Goal: Task Accomplishment & Management: Use online tool/utility

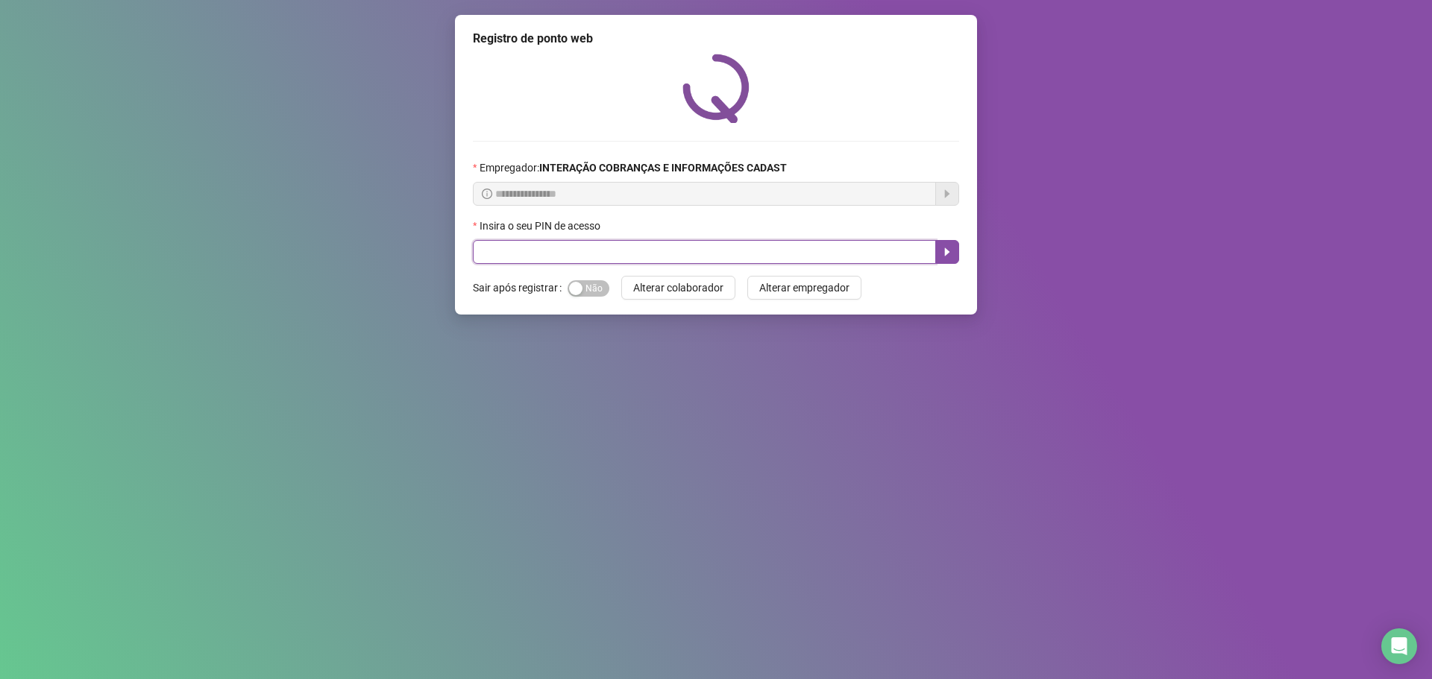
click at [532, 248] on input "text" at bounding box center [704, 252] width 463 height 24
type input "*****"
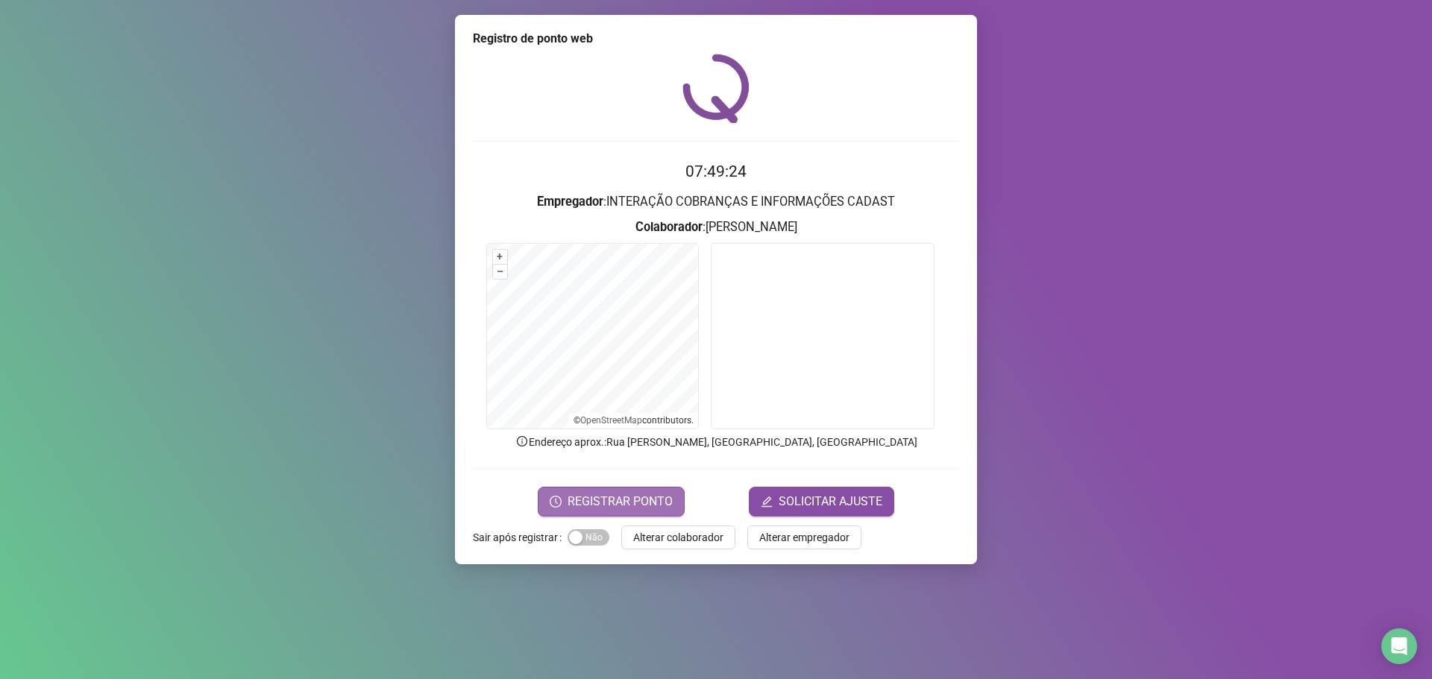
click at [653, 501] on span "REGISTRAR PONTO" at bounding box center [620, 502] width 105 height 18
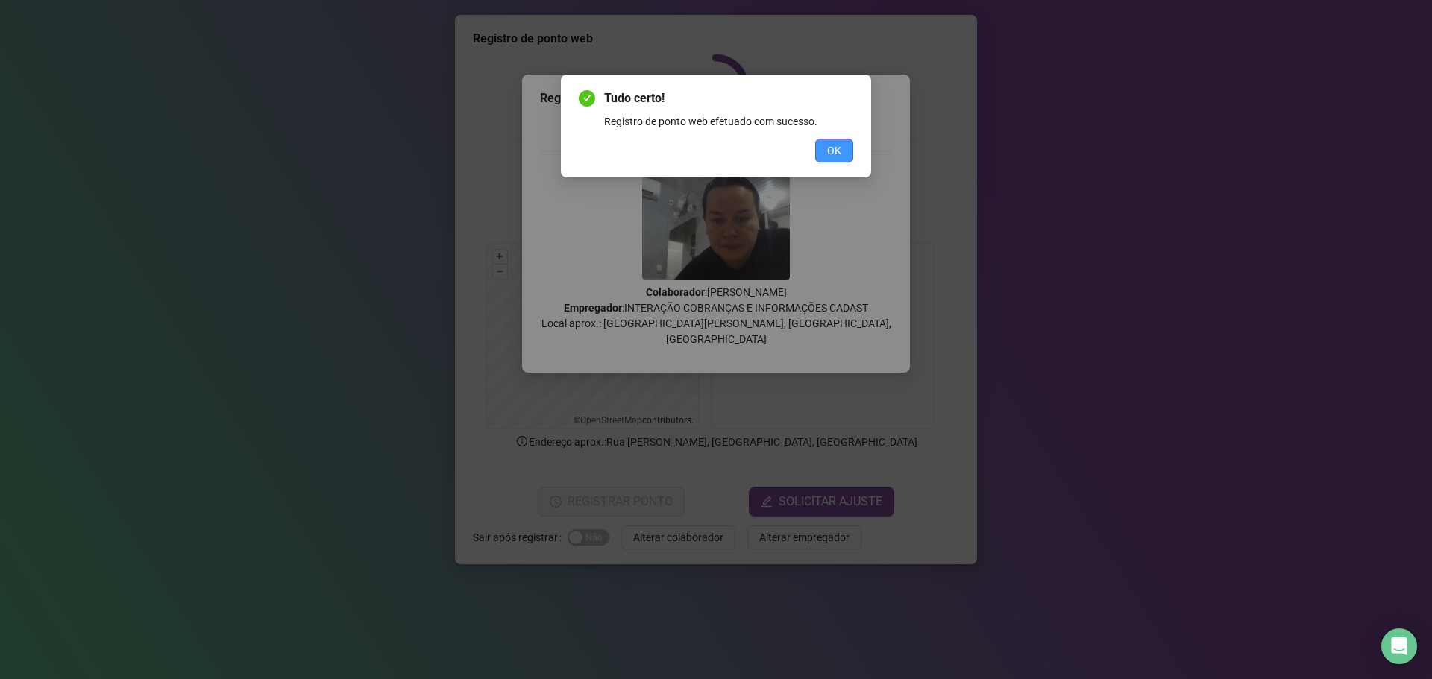
click at [835, 147] on span "OK" at bounding box center [834, 150] width 14 height 16
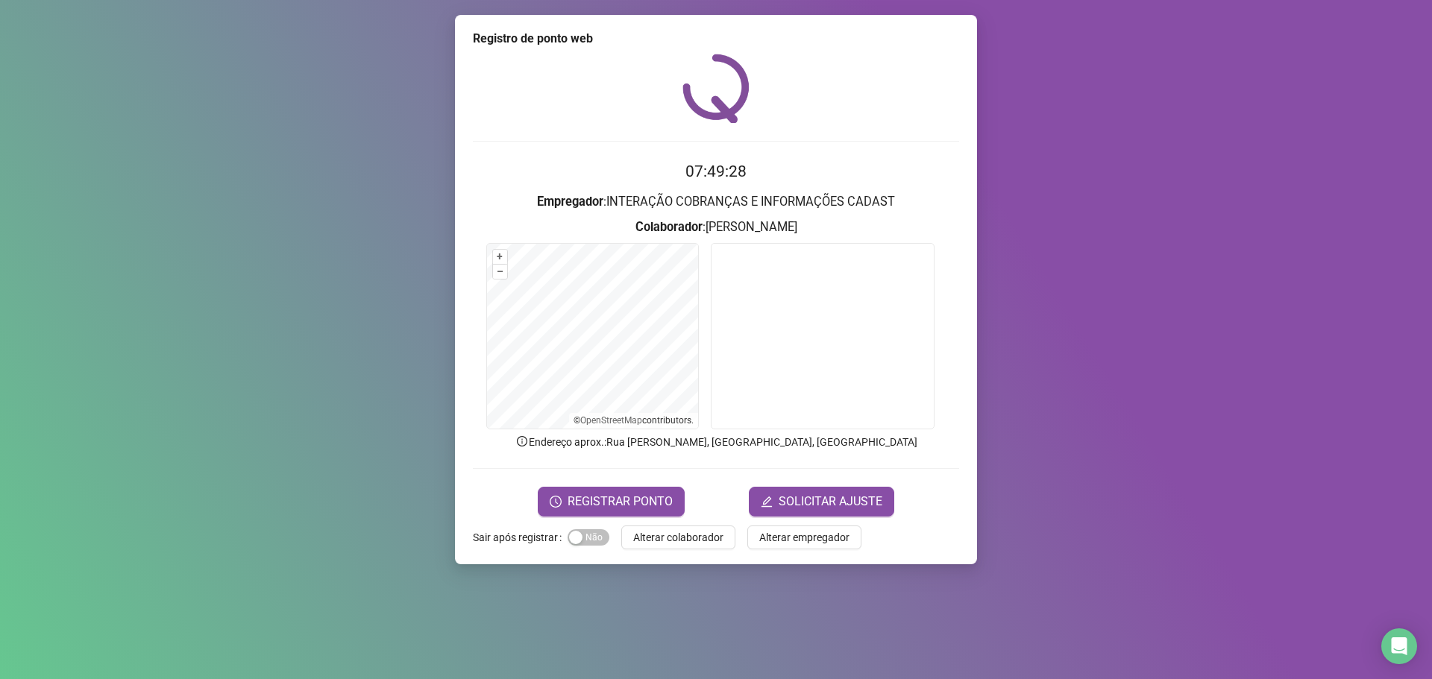
drag, startPoint x: 697, startPoint y: 541, endPoint x: 707, endPoint y: 494, distance: 48.7
click at [698, 538] on span "Alterar colaborador" at bounding box center [678, 538] width 90 height 16
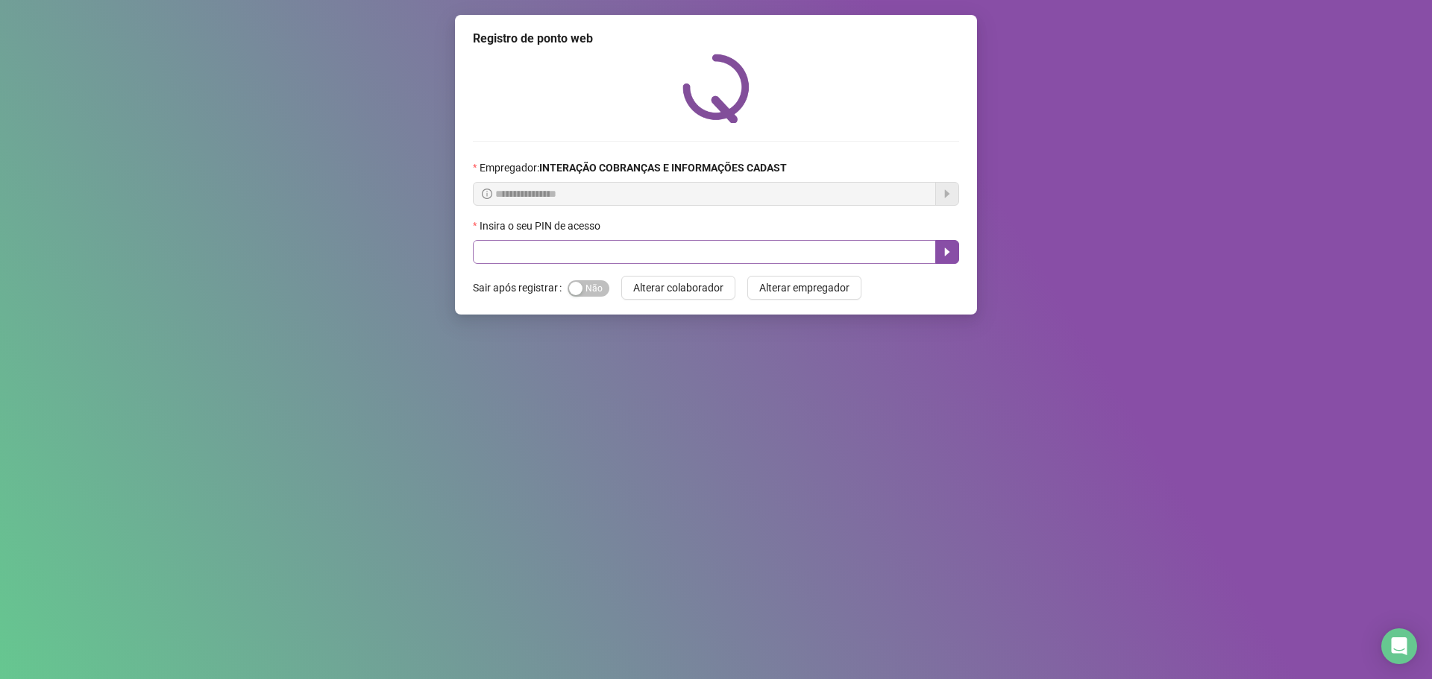
drag, startPoint x: 807, startPoint y: 237, endPoint x: 803, endPoint y: 245, distance: 8.3
click at [805, 242] on div "Insira o seu PIN de acesso" at bounding box center [716, 241] width 486 height 46
click at [803, 246] on input "text" at bounding box center [704, 252] width 463 height 24
type input "*****"
click at [949, 254] on icon "caret-right" at bounding box center [947, 252] width 12 height 12
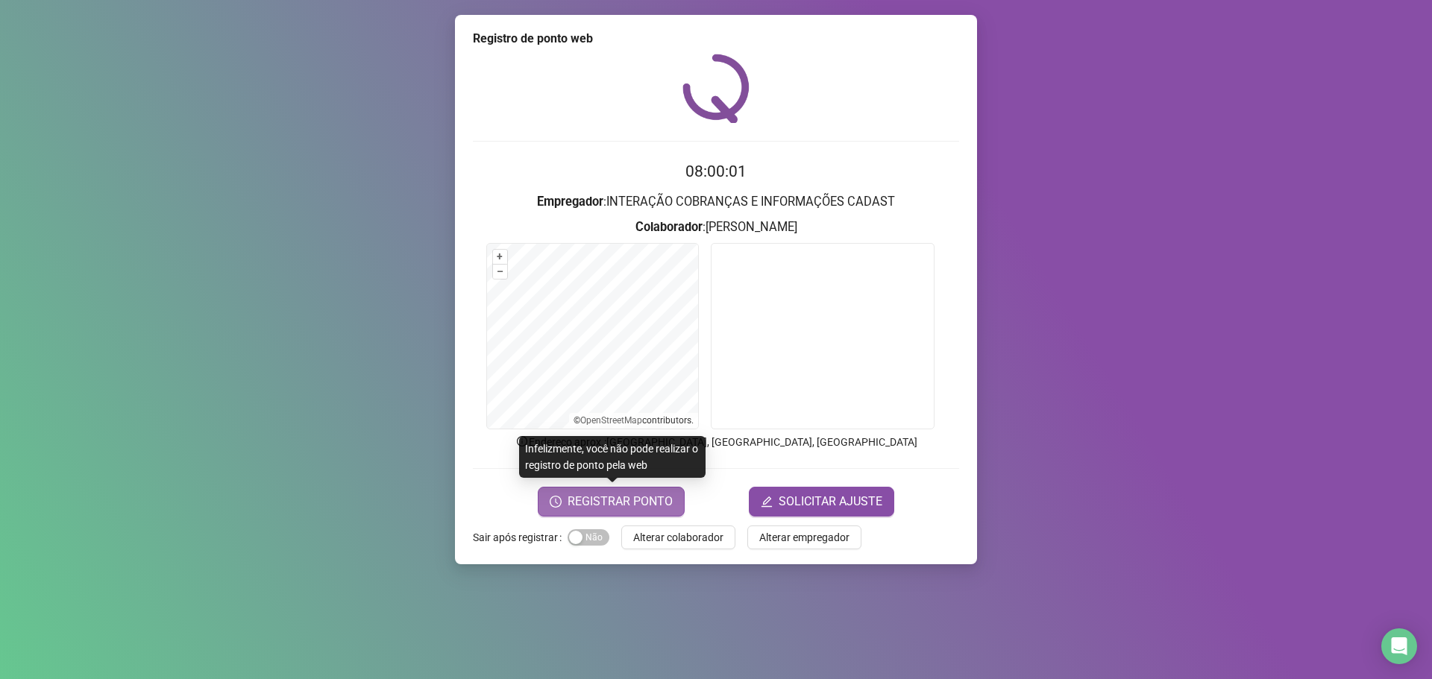
click at [597, 494] on span "REGISTRAR PONTO" at bounding box center [620, 502] width 105 height 18
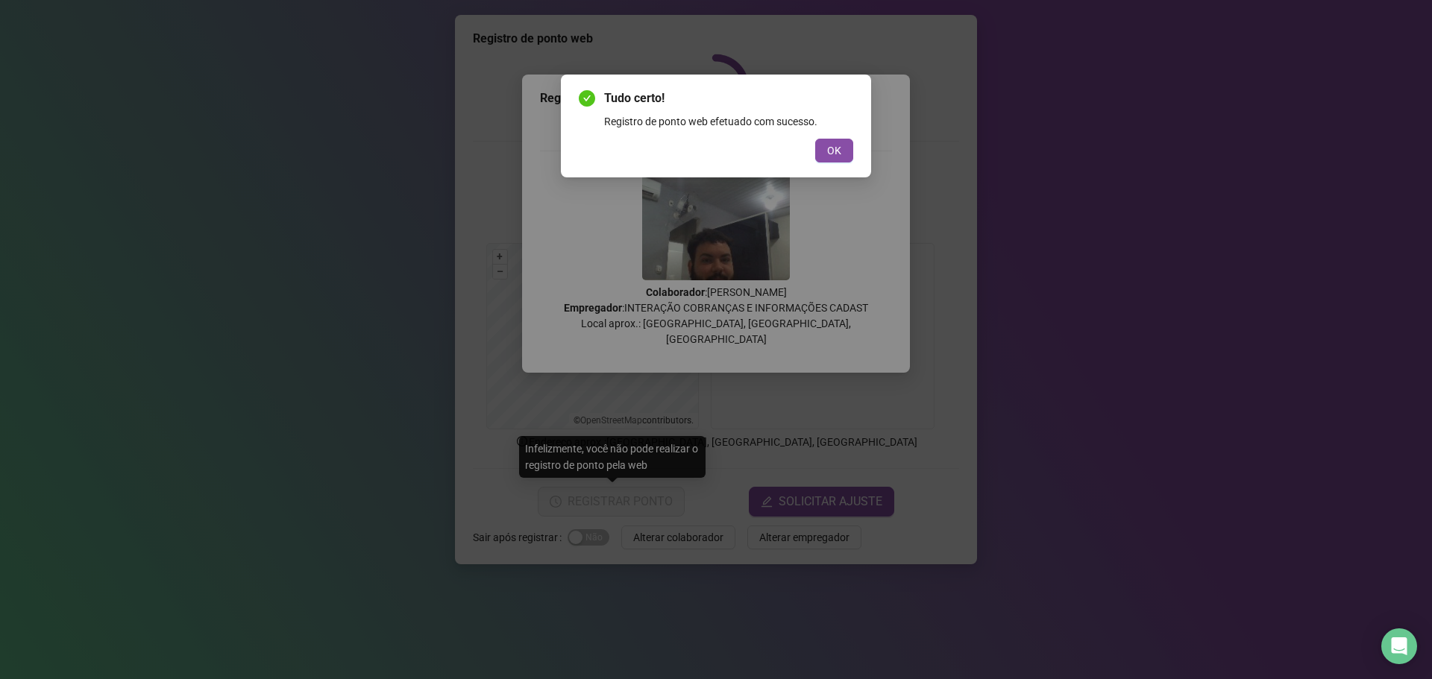
click at [832, 155] on span "OK" at bounding box center [834, 150] width 14 height 16
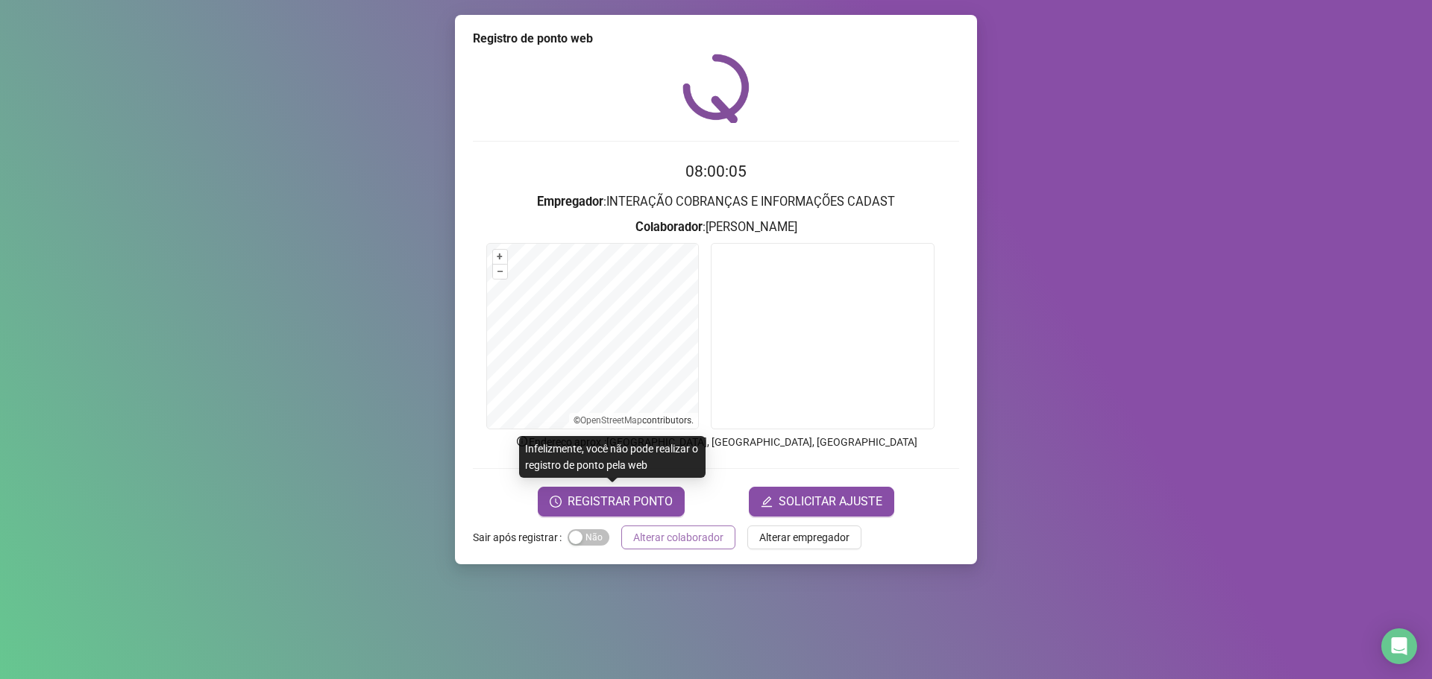
click at [700, 544] on span "Alterar colaborador" at bounding box center [678, 538] width 90 height 16
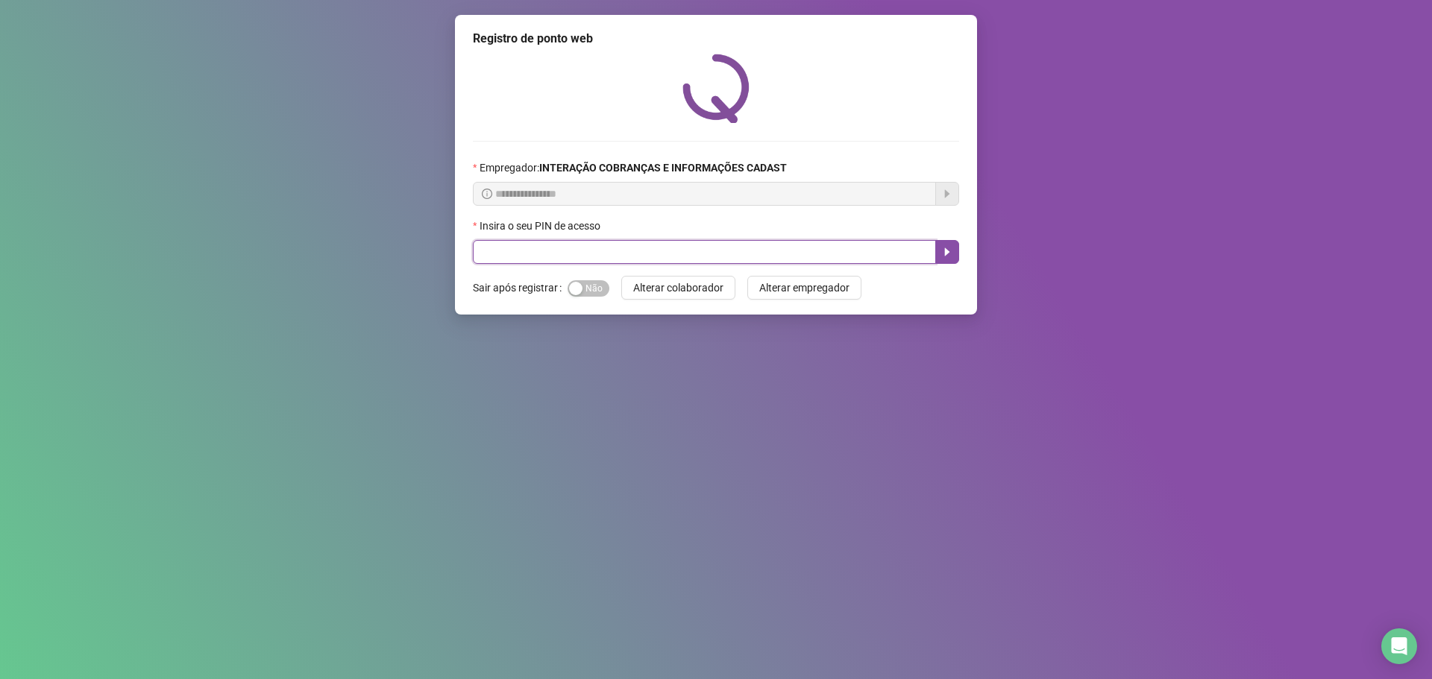
click at [578, 251] on input "text" at bounding box center [704, 252] width 463 height 24
type input "*****"
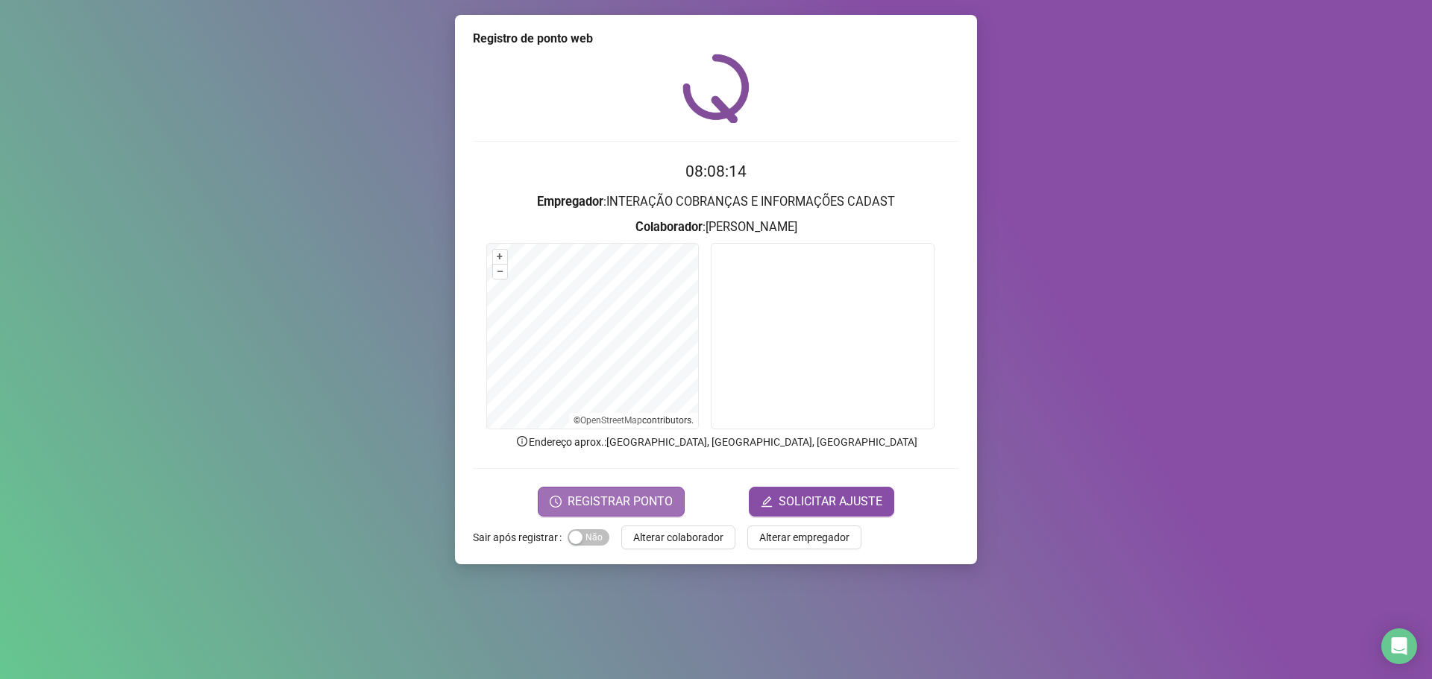
click at [598, 489] on button "REGISTRAR PONTO" at bounding box center [611, 502] width 147 height 30
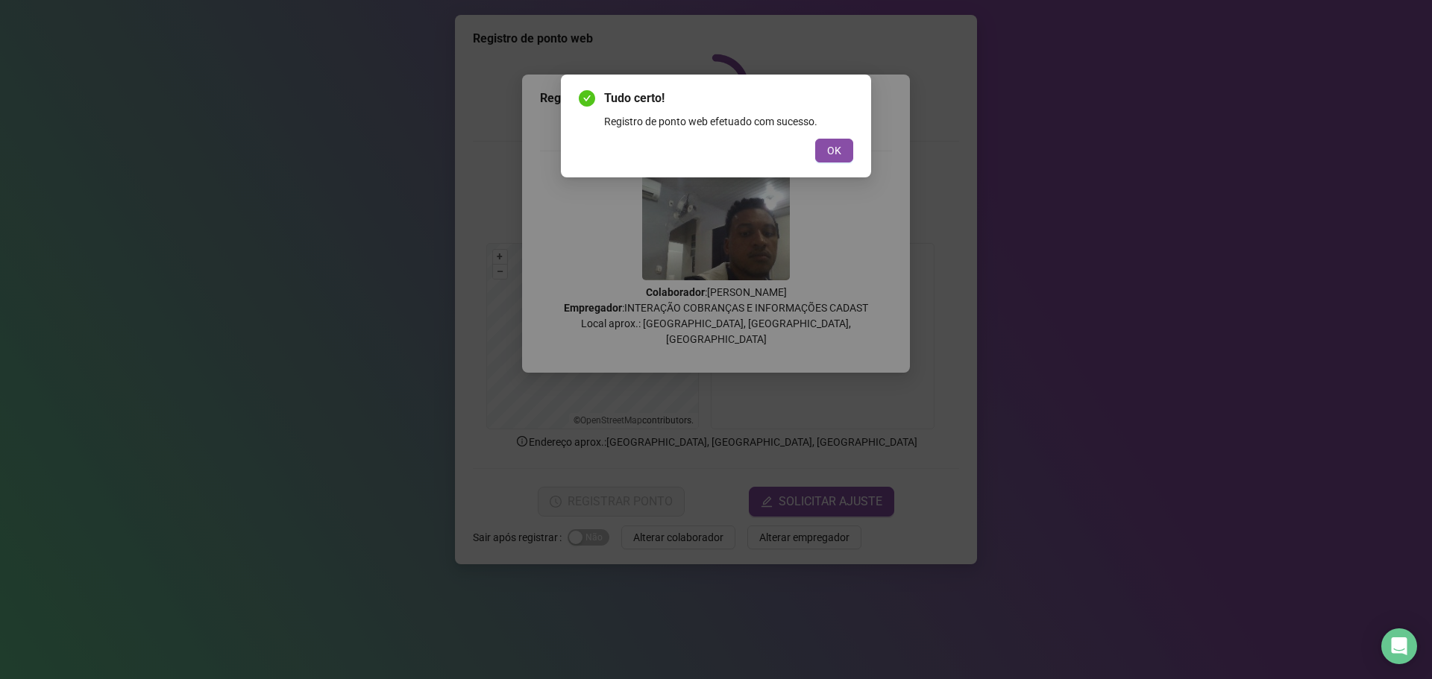
click at [823, 163] on div "Tudo certo! Registro de ponto web efetuado com sucesso. OK" at bounding box center [716, 126] width 310 height 103
click at [825, 151] on button "OK" at bounding box center [834, 151] width 38 height 24
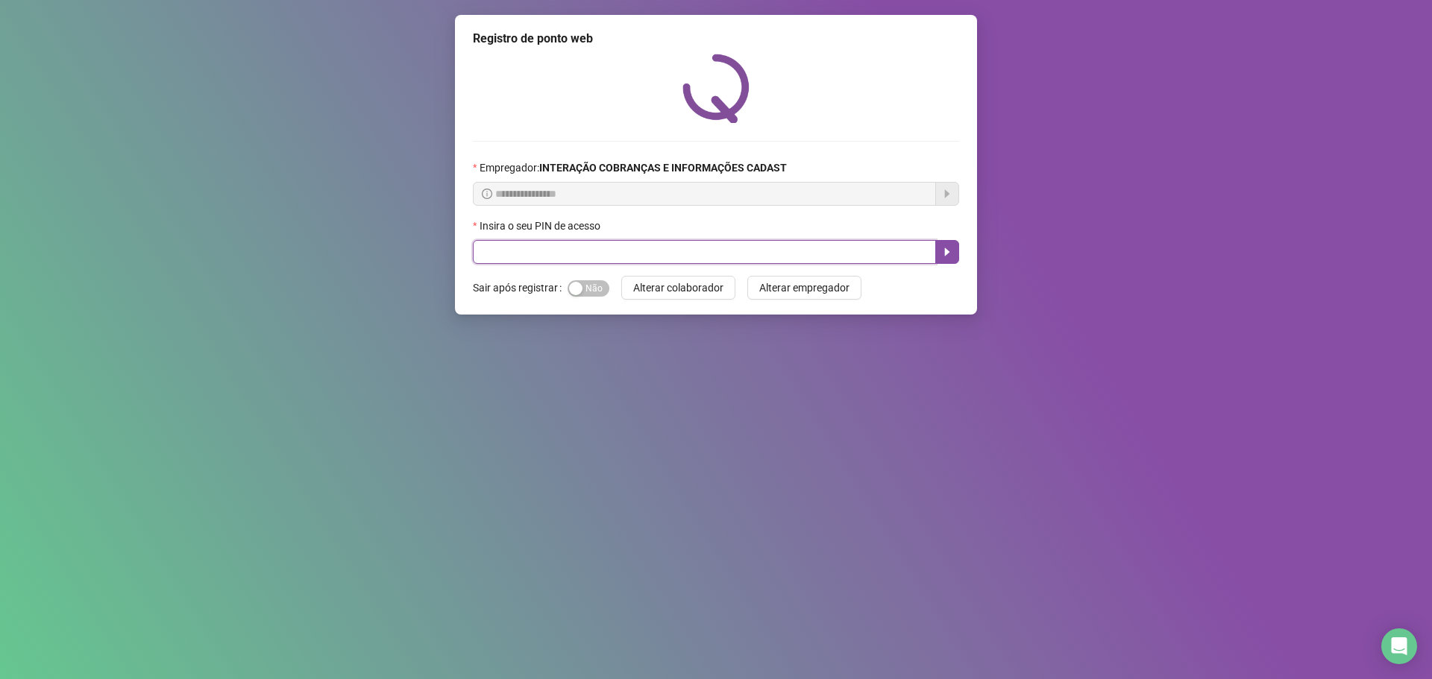
drag, startPoint x: 888, startPoint y: 255, endPoint x: 870, endPoint y: 249, distance: 19.6
click at [880, 252] on input "text" at bounding box center [704, 252] width 463 height 24
type input "*****"
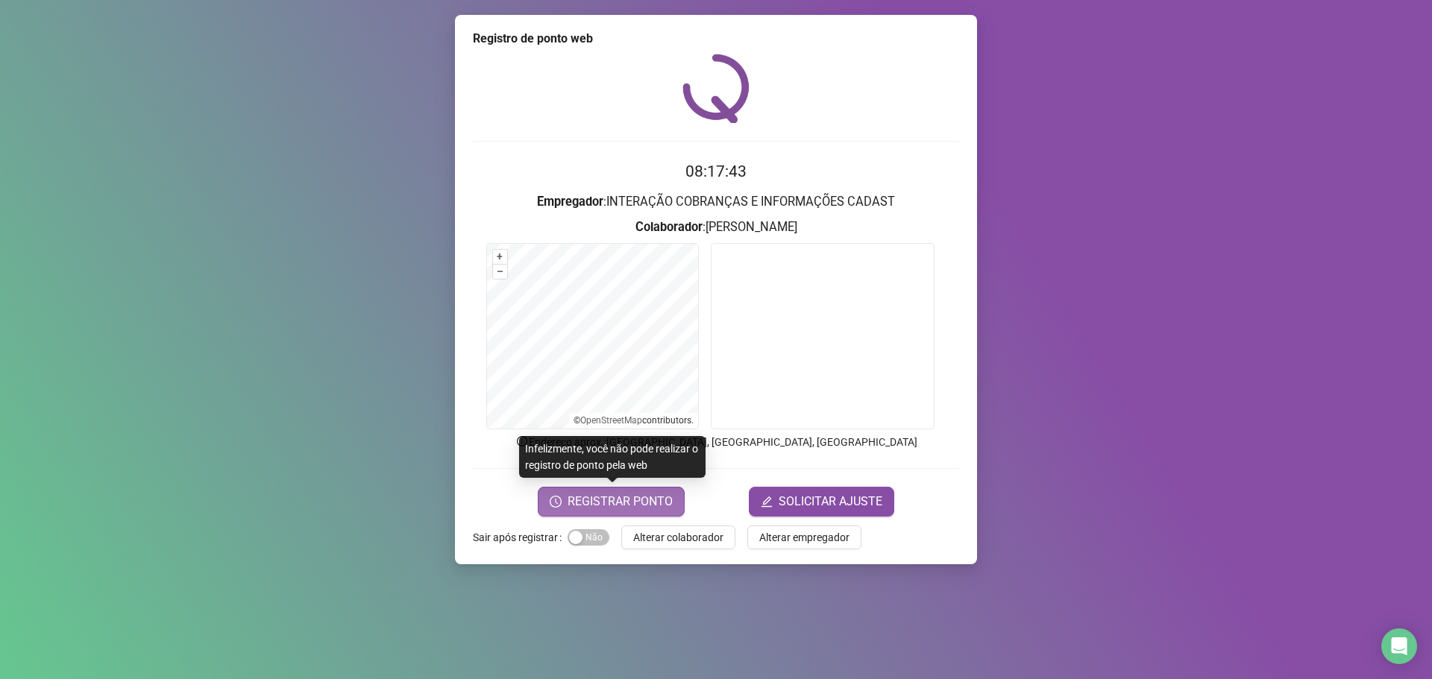
click at [651, 501] on span "REGISTRAR PONTO" at bounding box center [620, 502] width 105 height 18
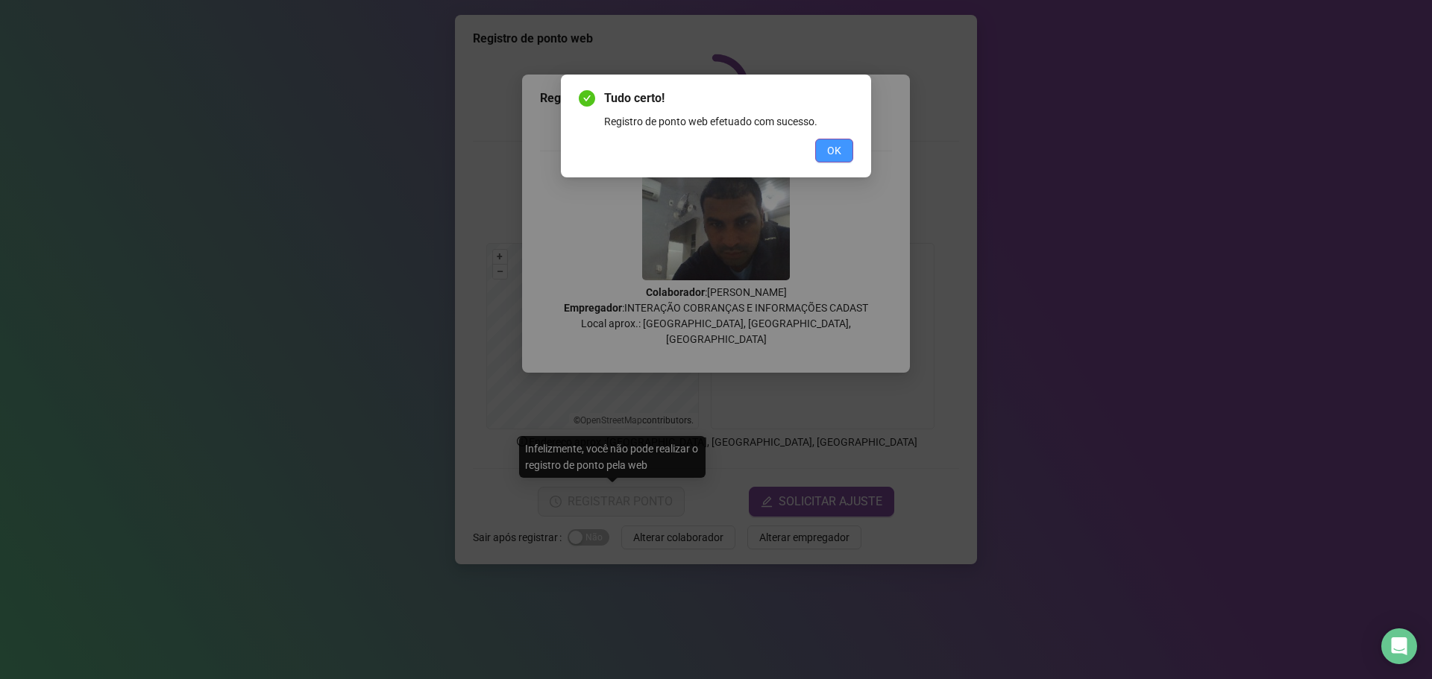
click at [846, 148] on button "OK" at bounding box center [834, 151] width 38 height 24
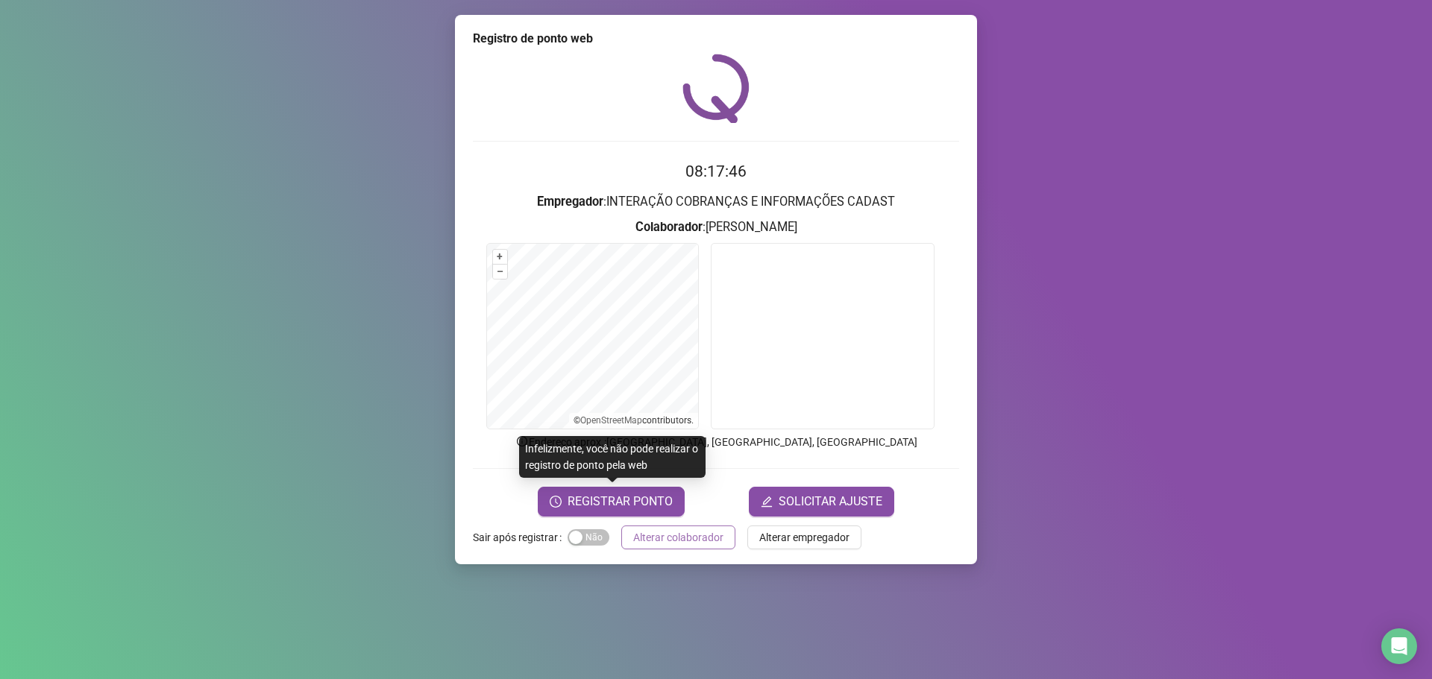
drag, startPoint x: 695, startPoint y: 553, endPoint x: 694, endPoint y: 544, distance: 9.0
click at [694, 551] on div "Registro de ponto web 08:17:46 Empregador : INTERAÇÃO COBRANÇAS E INFORMAÇÕES C…" at bounding box center [716, 290] width 522 height 550
click at [693, 543] on span "Alterar colaborador" at bounding box center [678, 538] width 90 height 16
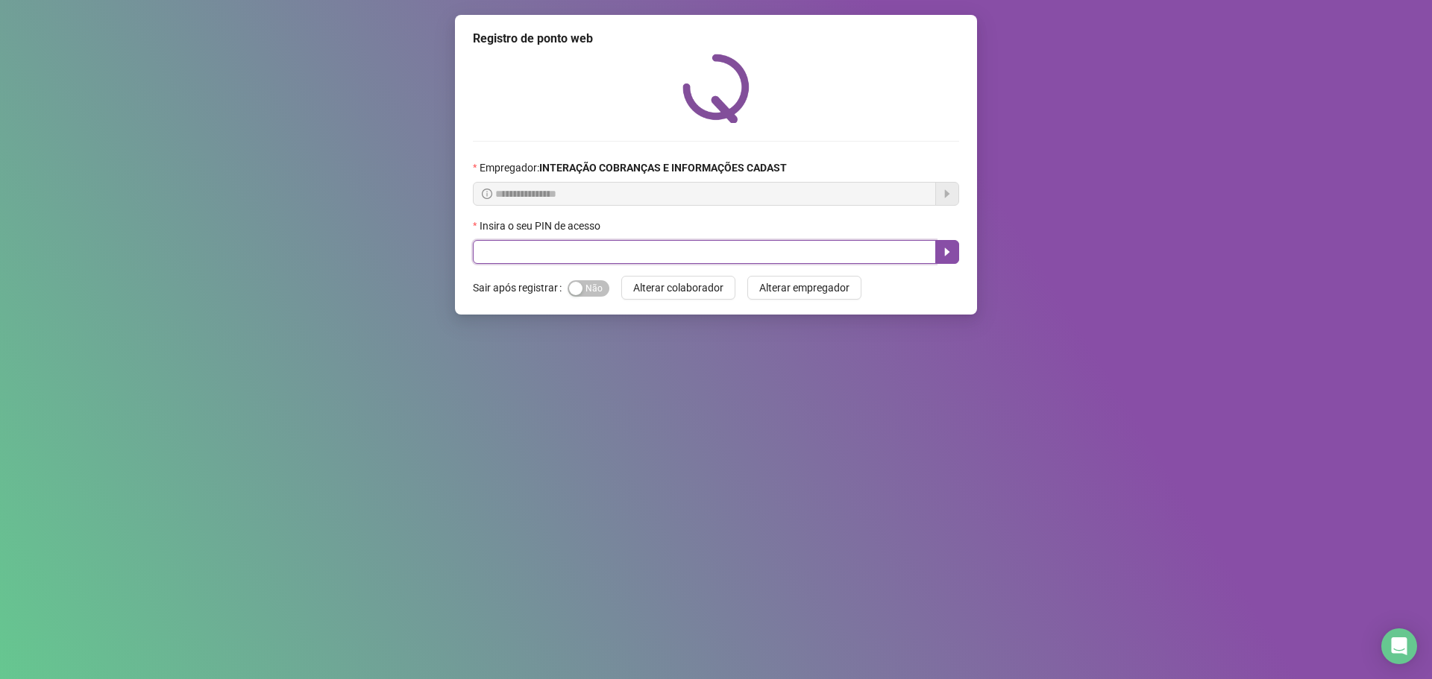
click at [829, 252] on input "text" at bounding box center [704, 252] width 463 height 24
type input "*****"
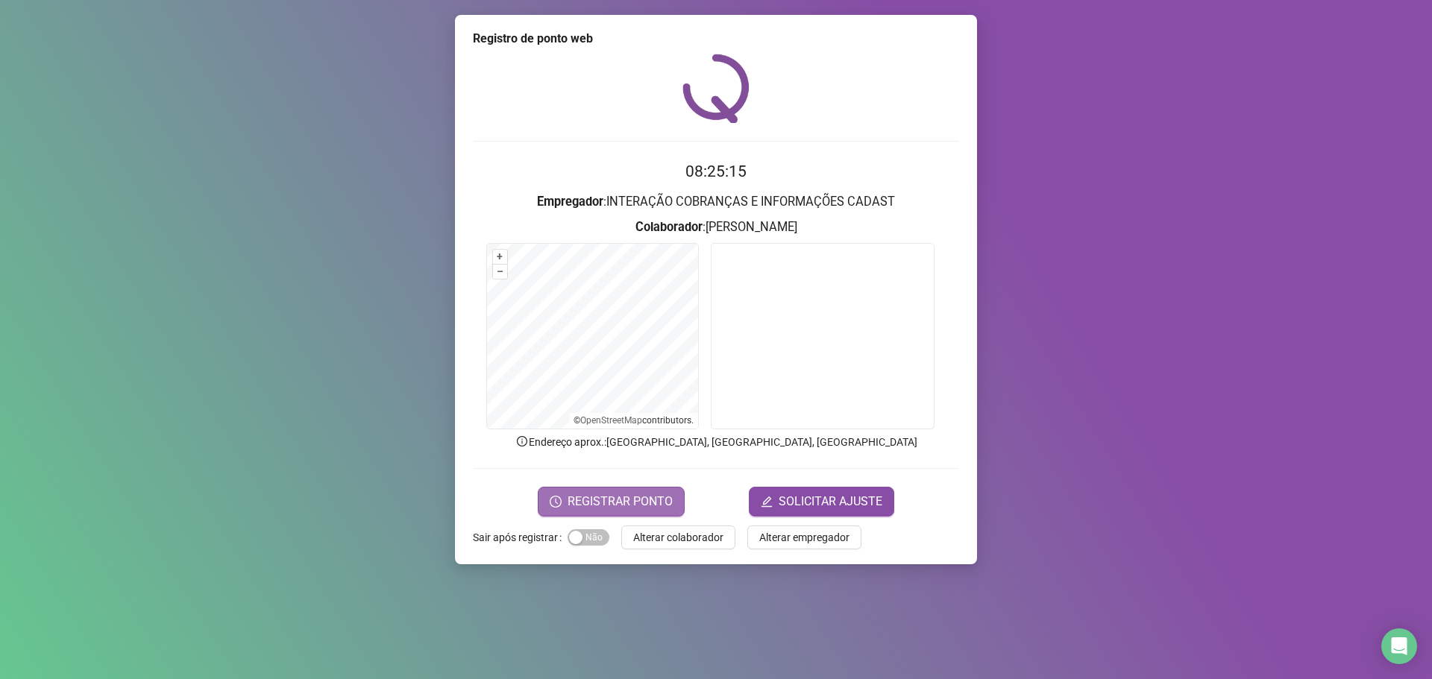
click at [632, 503] on span "REGISTRAR PONTO" at bounding box center [620, 502] width 105 height 18
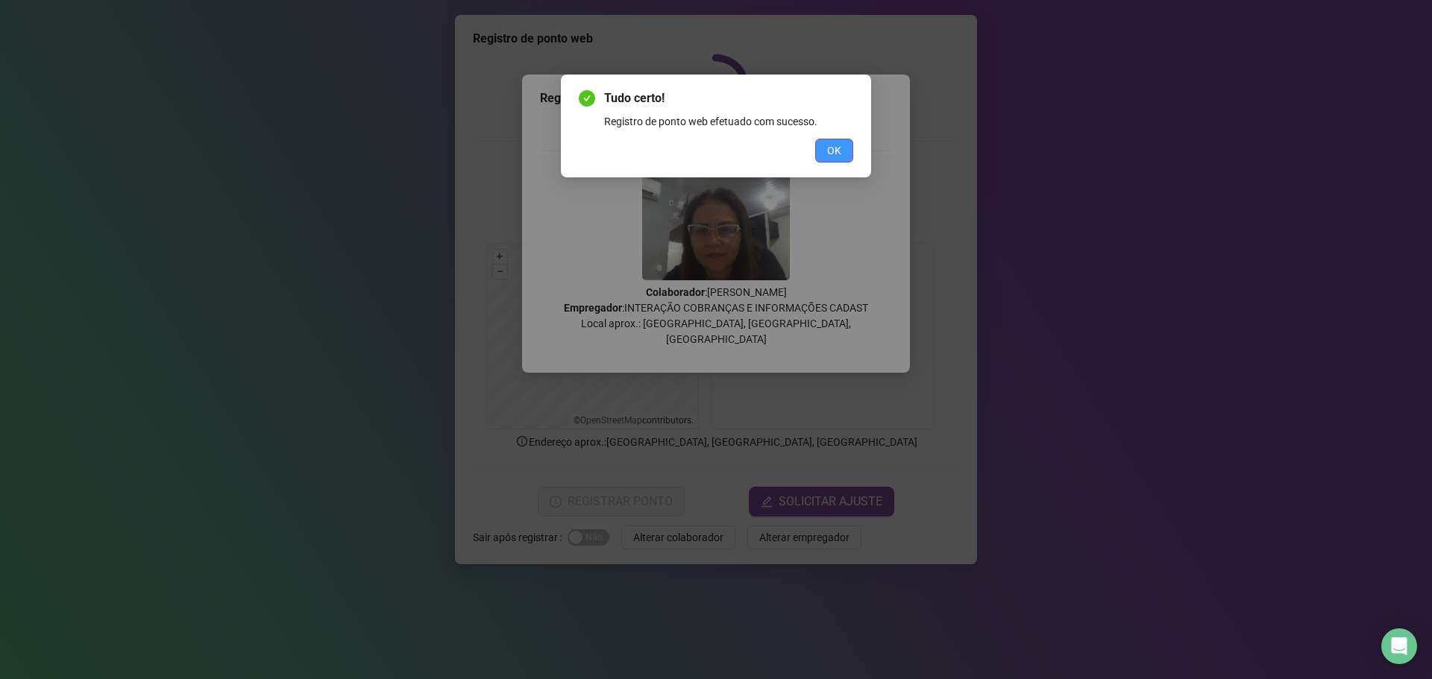
click at [830, 154] on span "OK" at bounding box center [834, 150] width 14 height 16
